Goal: Information Seeking & Learning: Learn about a topic

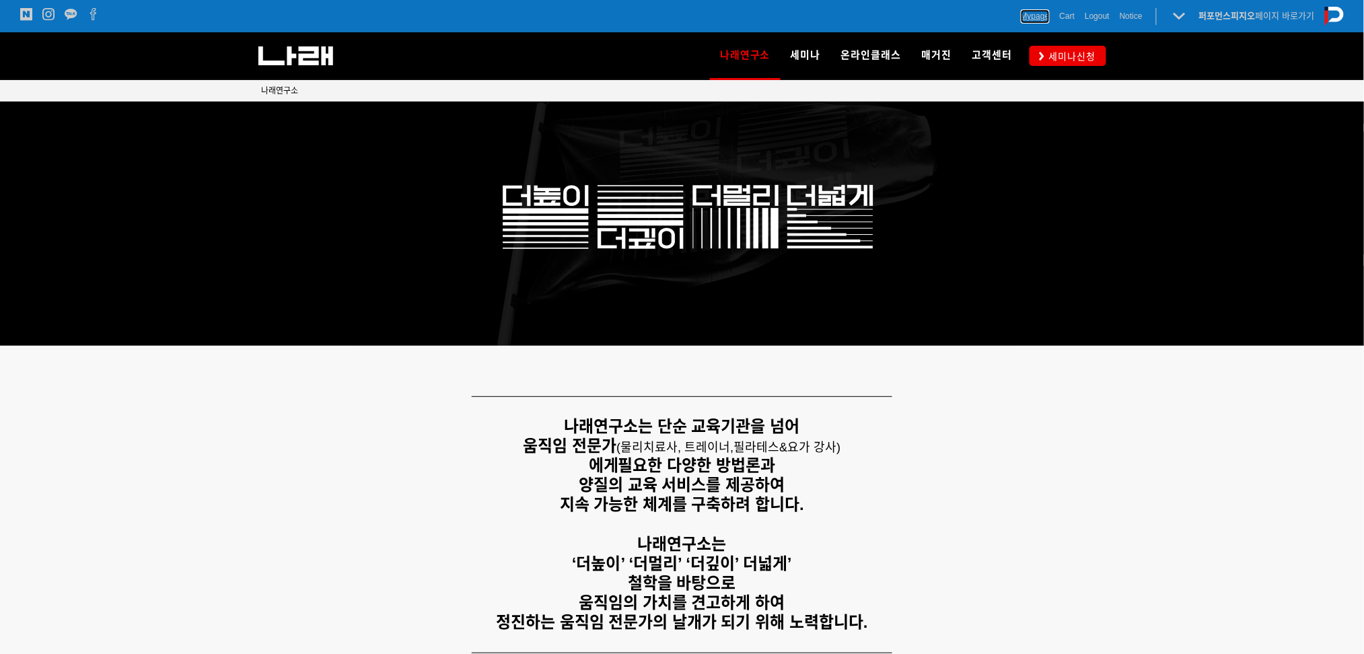
click at [1037, 13] on span "Mypage" at bounding box center [1035, 15] width 29 height 13
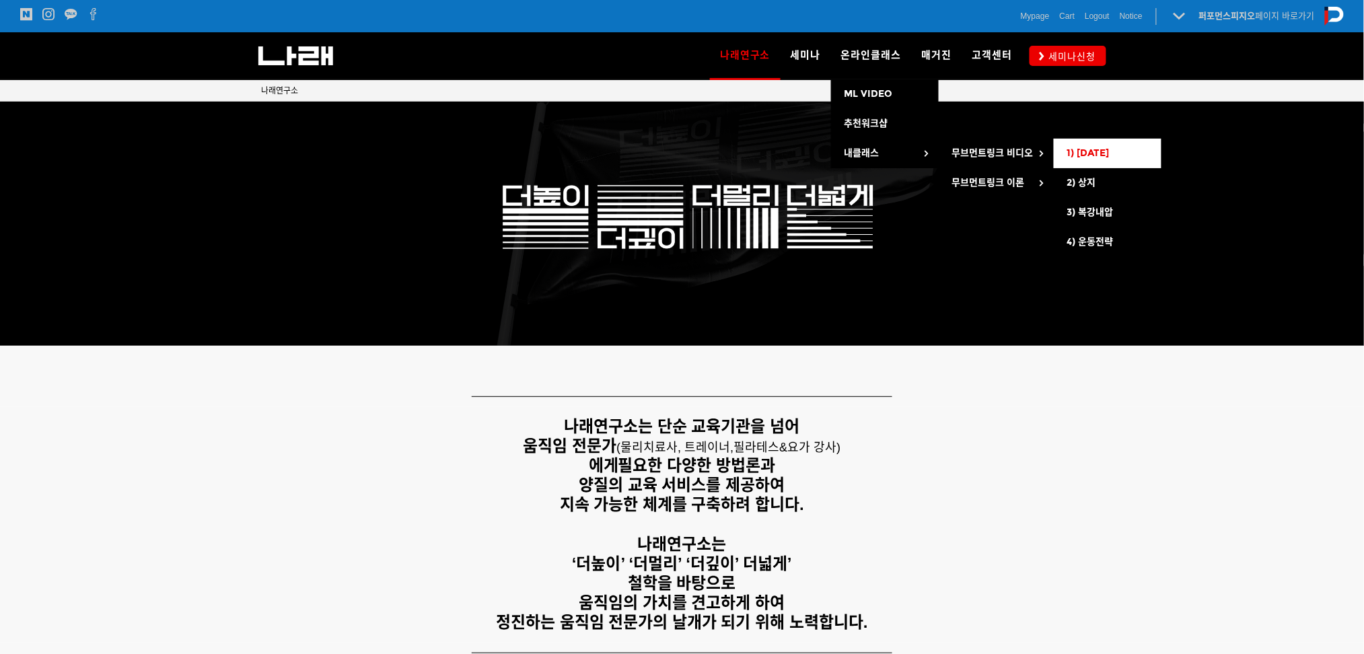
click at [1091, 157] on span "1) [DATE]" at bounding box center [1088, 152] width 42 height 11
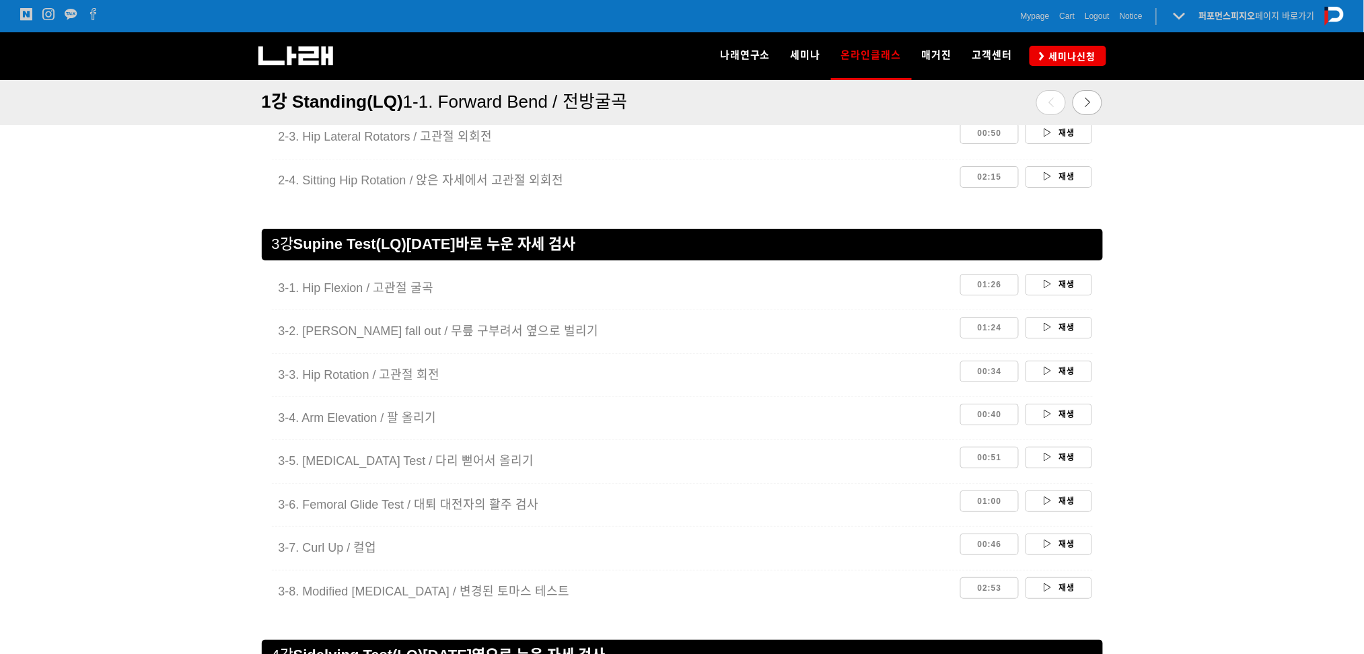
scroll to position [1704, 0]
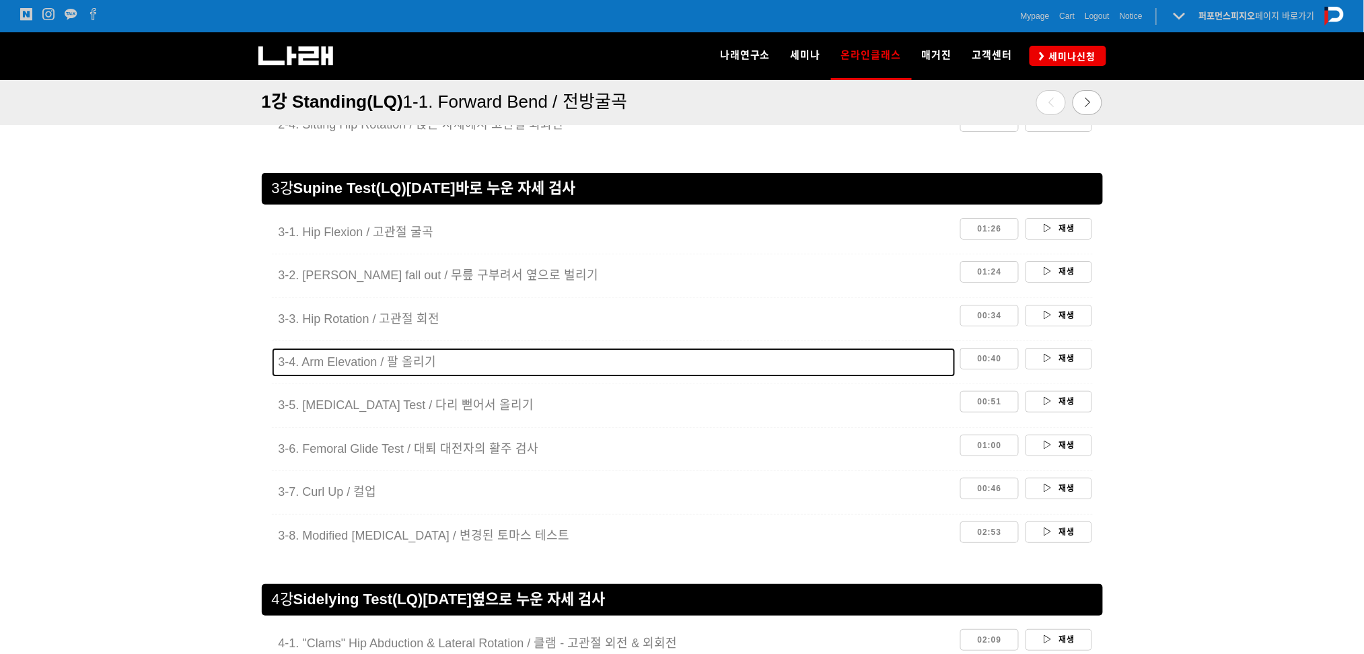
click at [390, 368] on span "3-4. Arm Elevation / 팔 올리기" at bounding box center [358, 361] width 158 height 13
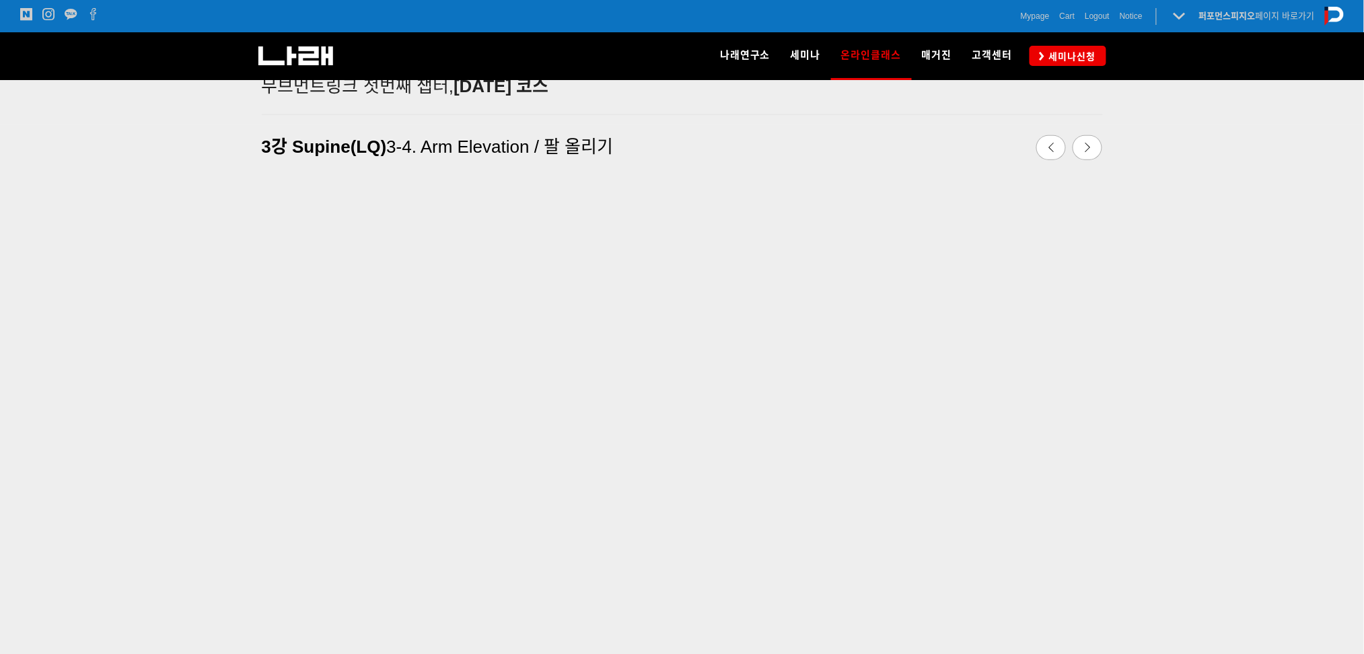
scroll to position [352, 0]
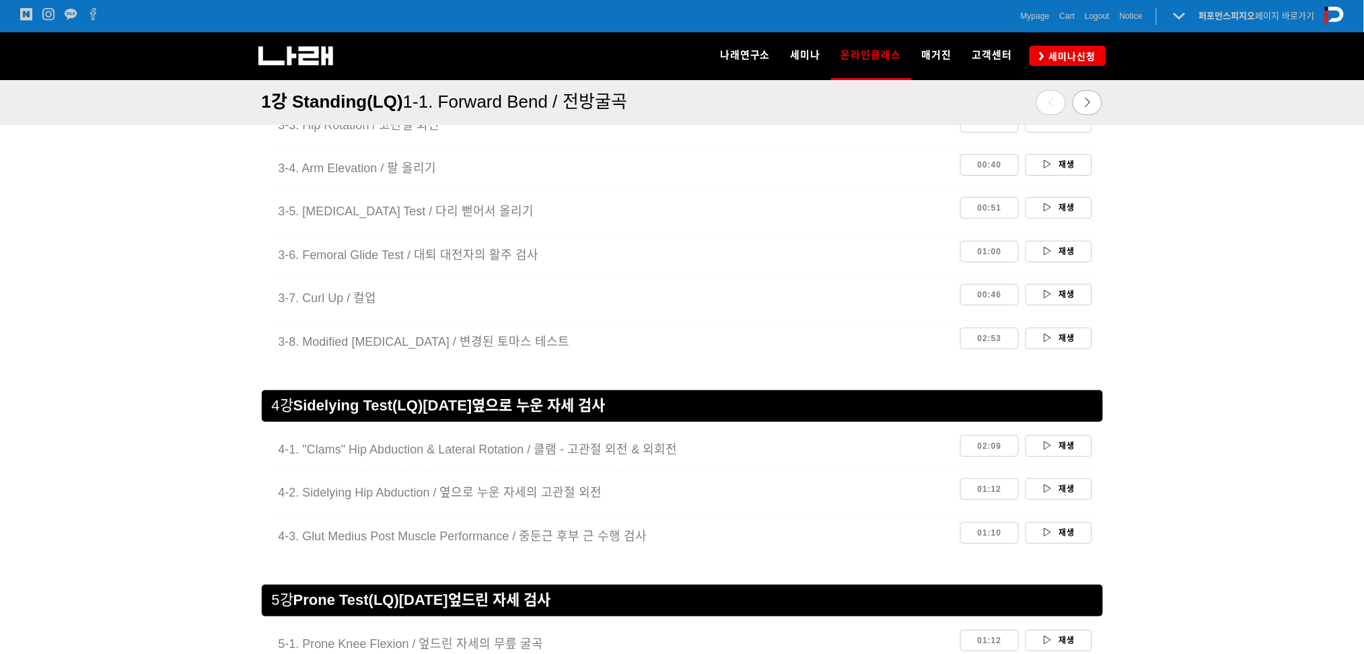
scroll to position [1929, 0]
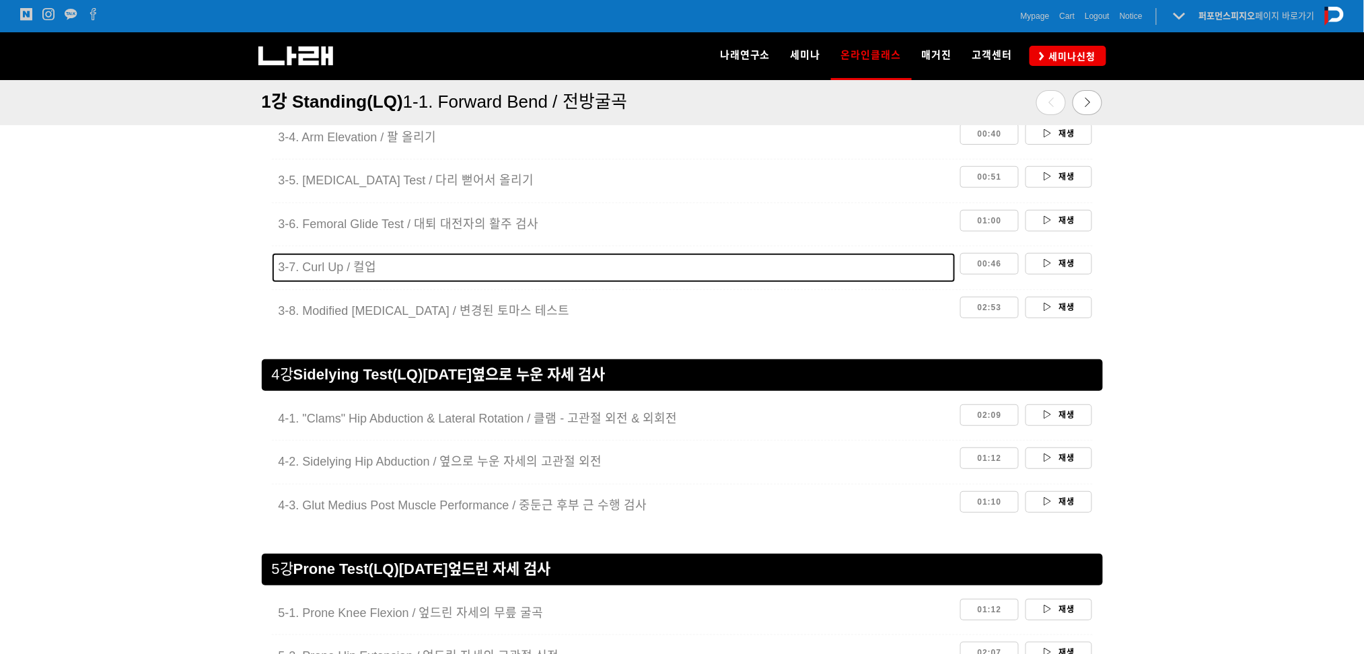
click at [354, 264] on span "7. Curl Up / 컬업" at bounding box center [332, 266] width 87 height 13
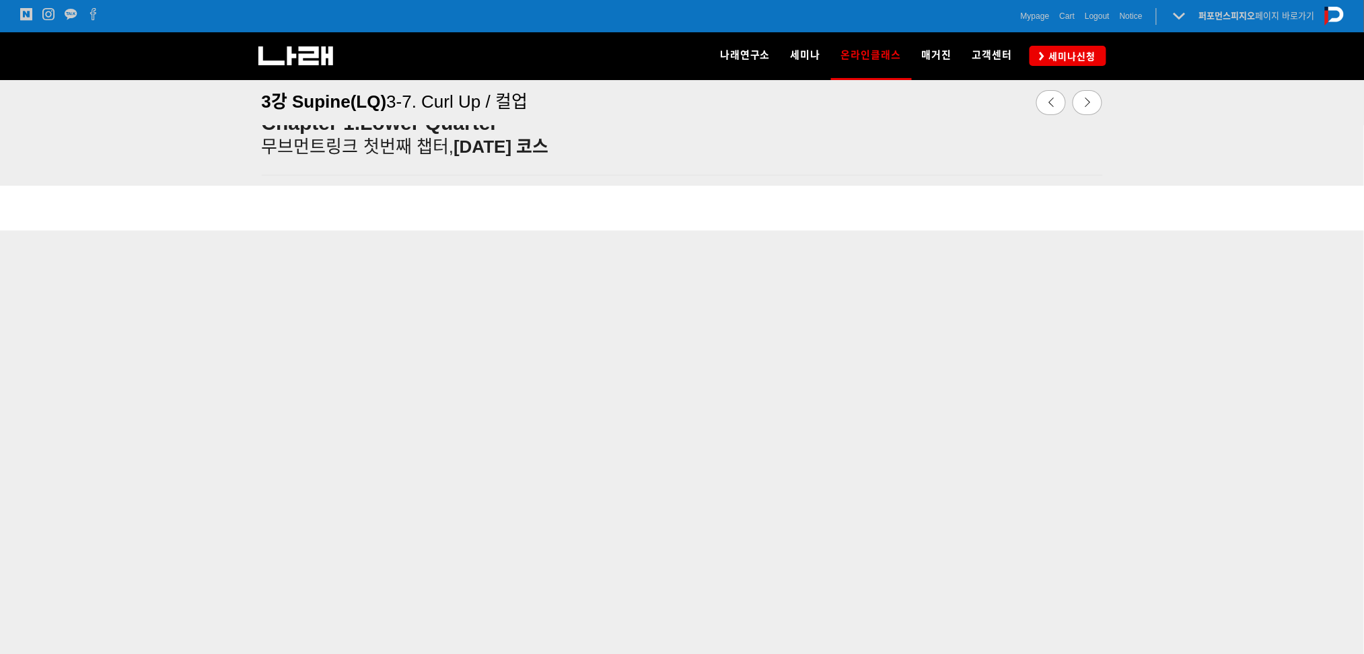
scroll to position [448, 0]
